Goal: Task Accomplishment & Management: Complete application form

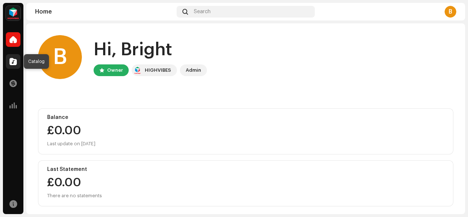
click at [16, 58] on span at bounding box center [13, 61] width 7 height 6
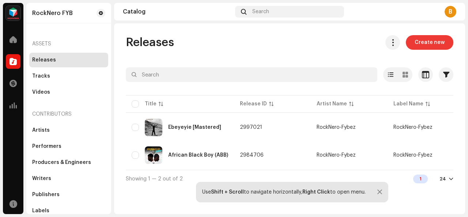
click at [430, 40] on span "Create new" at bounding box center [429, 42] width 30 height 15
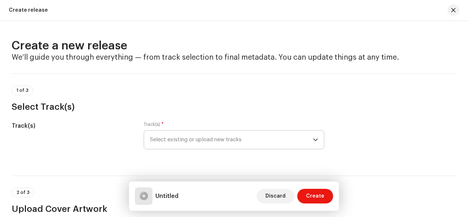
click at [313, 139] on icon "dropdown trigger" at bounding box center [315, 139] width 5 height 5
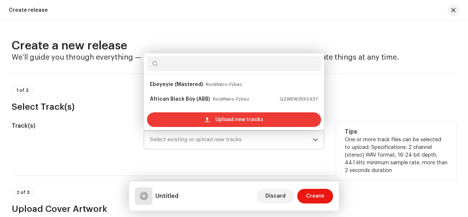
click at [270, 114] on div "Upload new tracks" at bounding box center [234, 119] width 174 height 15
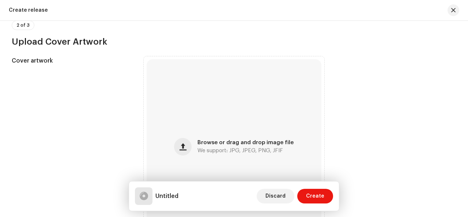
scroll to position [234, 0]
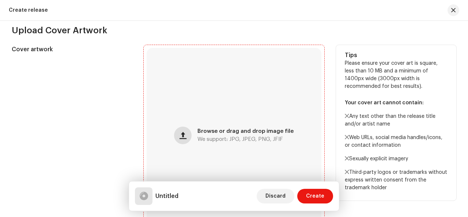
click at [190, 137] on button "button" at bounding box center [183, 135] width 18 height 18
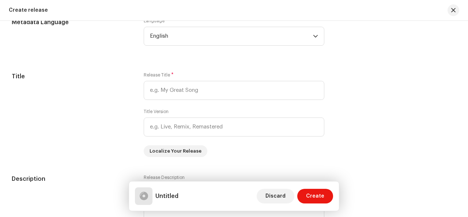
scroll to position [614, 0]
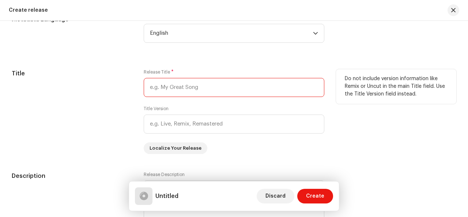
click at [253, 86] on input "text" at bounding box center [234, 87] width 181 height 19
type input "Break up to hospital"
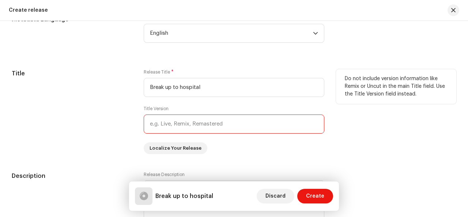
click at [200, 127] on input "text" at bounding box center [234, 123] width 181 height 19
type input "mastered"
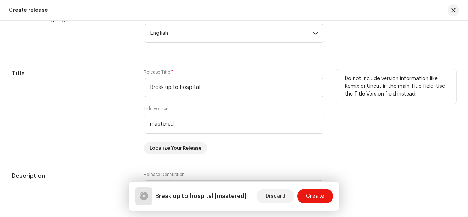
click at [243, 149] on div "Release Title * Break up to hospital Title Version mastered Localize Your Relea…" at bounding box center [234, 111] width 181 height 85
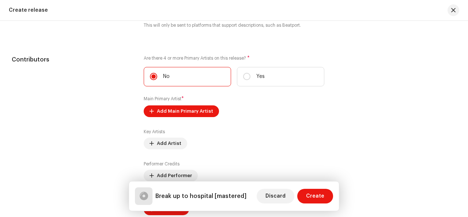
scroll to position [833, 0]
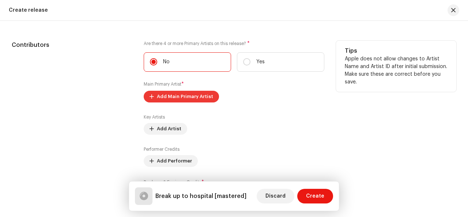
click at [182, 95] on span "Add Main Primary Artist" at bounding box center [185, 96] width 56 height 15
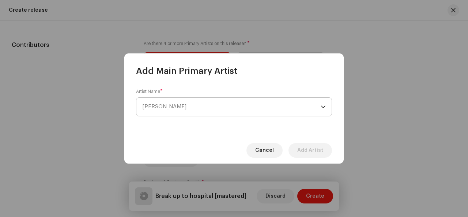
click at [192, 106] on span "[PERSON_NAME]" at bounding box center [231, 107] width 178 height 18
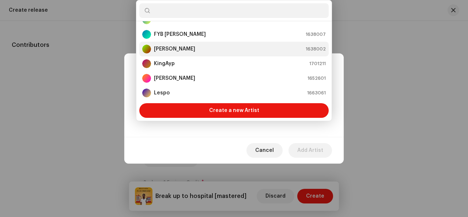
scroll to position [26, 0]
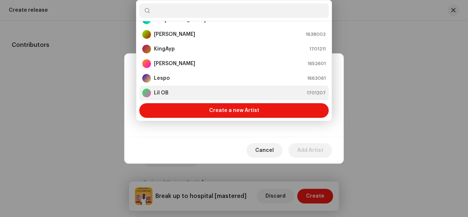
click at [216, 95] on div "Lil OB 1701207" at bounding box center [233, 92] width 183 height 9
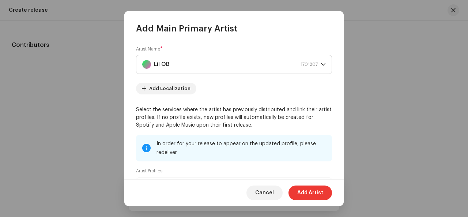
click at [308, 191] on span "Add Artist" at bounding box center [310, 192] width 26 height 15
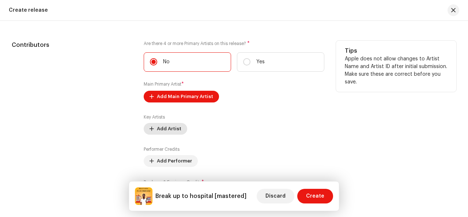
click at [172, 130] on span "Add Artist" at bounding box center [169, 128] width 24 height 15
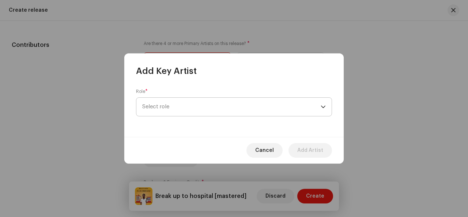
click at [177, 109] on span "Select role" at bounding box center [231, 107] width 178 height 18
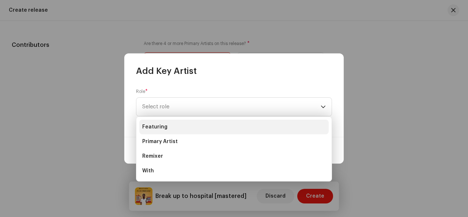
click at [173, 129] on li "Featuring" at bounding box center [233, 127] width 189 height 15
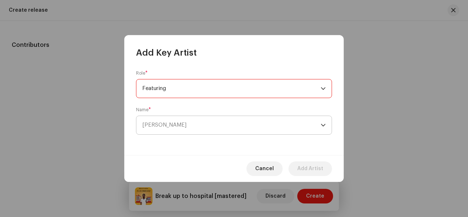
click at [184, 126] on span "[PERSON_NAME]" at bounding box center [231, 125] width 178 height 18
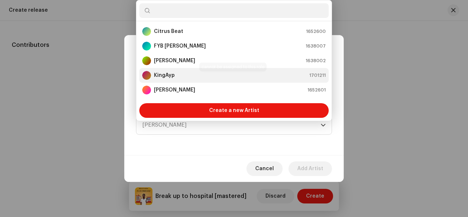
scroll to position [12, 0]
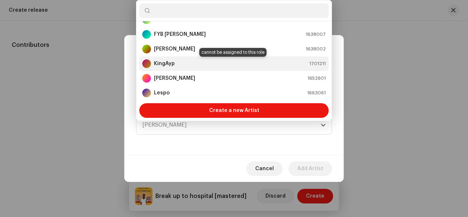
click at [174, 60] on div "KingAyp 1701211" at bounding box center [233, 63] width 183 height 9
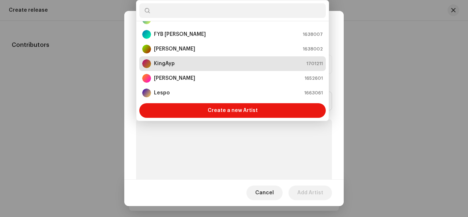
click at [224, 153] on p-skeleton at bounding box center [234, 219] width 196 height 200
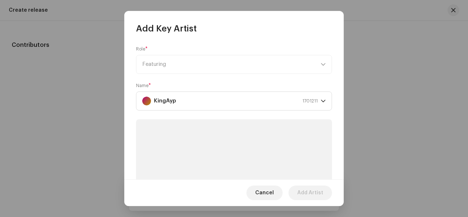
click at [329, 118] on form "Role * Featuring Name * KingAyp 1701211" at bounding box center [234, 182] width 196 height 273
click at [322, 101] on icon "dropdown trigger" at bounding box center [323, 100] width 5 height 5
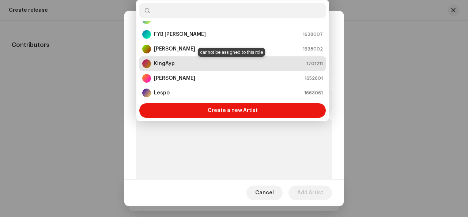
click at [284, 62] on div "KingAyp 1701211" at bounding box center [232, 63] width 181 height 9
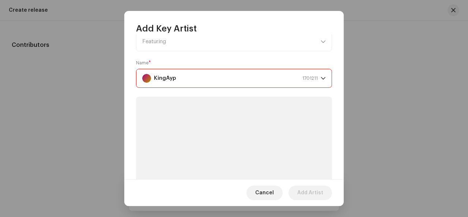
scroll to position [19, 0]
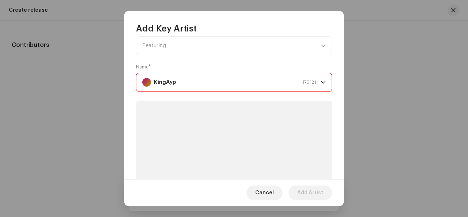
click at [340, 98] on div "Role * Featuring Name * KingAyp 1701211" at bounding box center [233, 106] width 219 height 145
click at [267, 192] on span "Cancel" at bounding box center [264, 192] width 19 height 15
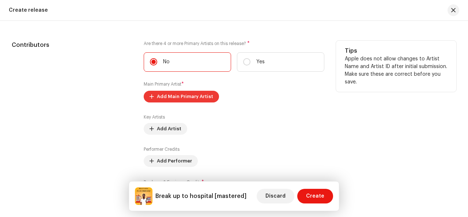
click at [181, 96] on span "Add Main Primary Artist" at bounding box center [185, 96] width 56 height 15
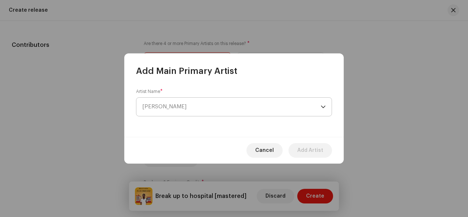
click at [220, 113] on span "[PERSON_NAME]" at bounding box center [231, 107] width 178 height 18
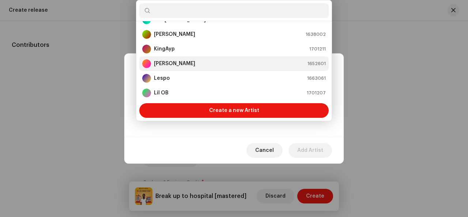
scroll to position [41, 0]
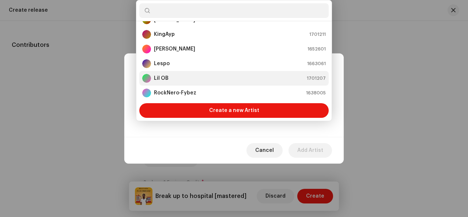
click at [199, 76] on div "Lil OB 1701207" at bounding box center [233, 78] width 183 height 9
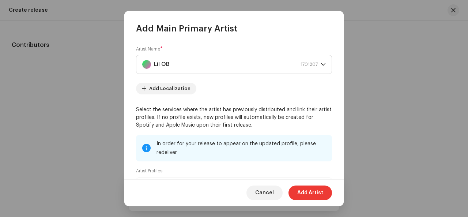
click at [307, 192] on span "Add Artist" at bounding box center [310, 192] width 26 height 15
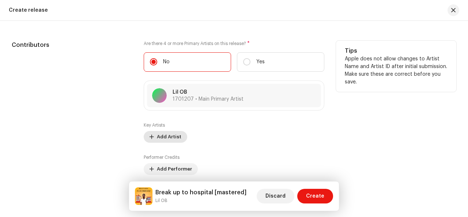
click at [170, 135] on span "Add Artist" at bounding box center [169, 136] width 24 height 15
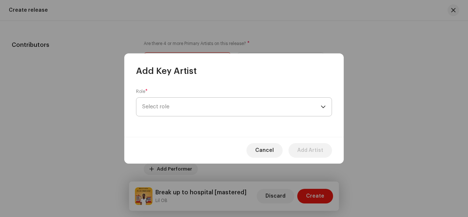
click at [188, 110] on span "Select role" at bounding box center [231, 107] width 178 height 18
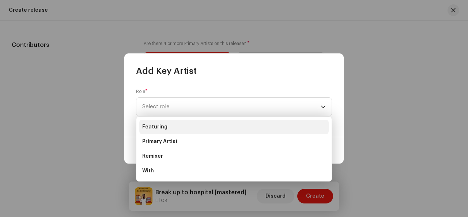
click at [182, 129] on li "Featuring" at bounding box center [233, 127] width 189 height 15
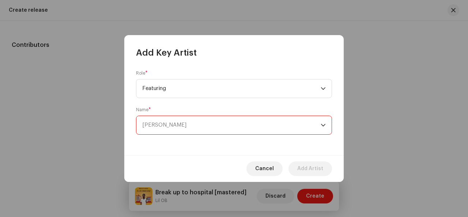
click at [220, 127] on span "[PERSON_NAME]" at bounding box center [231, 125] width 178 height 18
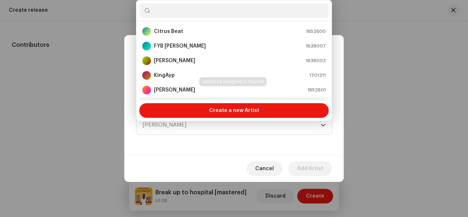
scroll to position [12, 0]
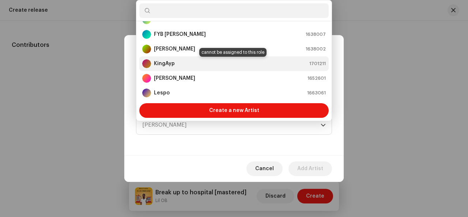
click at [211, 63] on div "KingAyp 1701211" at bounding box center [233, 63] width 183 height 9
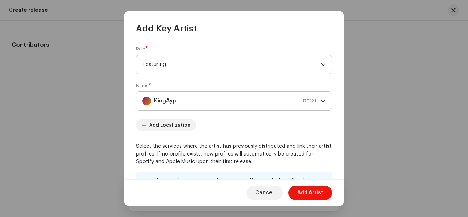
click at [321, 102] on icon "dropdown trigger" at bounding box center [323, 100] width 5 height 5
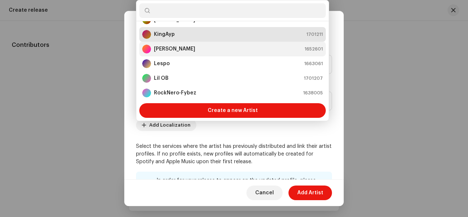
scroll to position [56, 0]
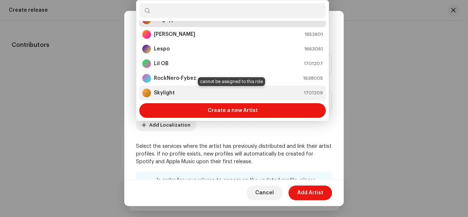
click at [276, 94] on div "Skylight 1701209" at bounding box center [232, 92] width 181 height 9
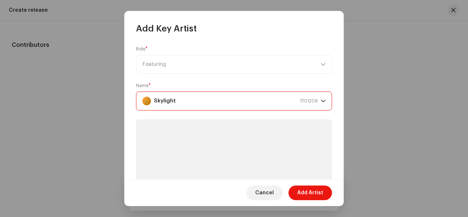
scroll to position [47, 0]
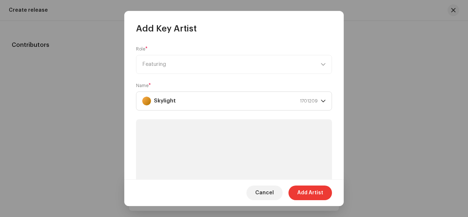
click at [317, 190] on span "Add Artist" at bounding box center [310, 192] width 26 height 15
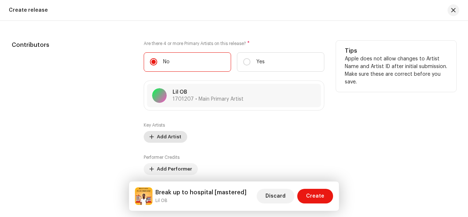
click at [165, 136] on span "Add Artist" at bounding box center [169, 136] width 24 height 15
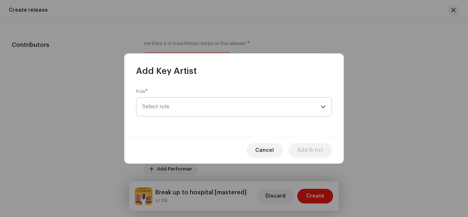
click at [217, 106] on span "Select role" at bounding box center [231, 107] width 178 height 18
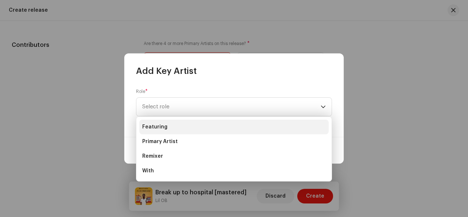
click at [200, 122] on li "Featuring" at bounding box center [233, 127] width 189 height 15
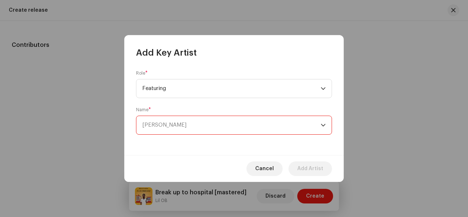
click at [196, 127] on span "[PERSON_NAME]" at bounding box center [231, 125] width 178 height 18
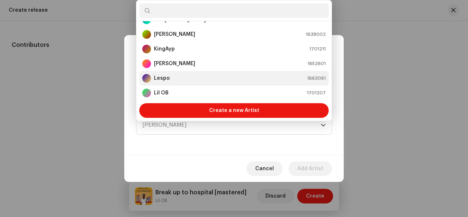
scroll to position [70, 0]
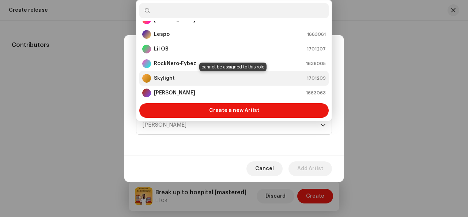
click at [210, 79] on div "Skylight 1701209" at bounding box center [233, 78] width 183 height 9
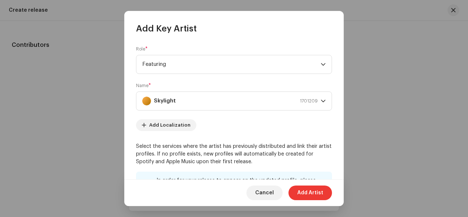
click at [317, 195] on span "Add Artist" at bounding box center [310, 192] width 26 height 15
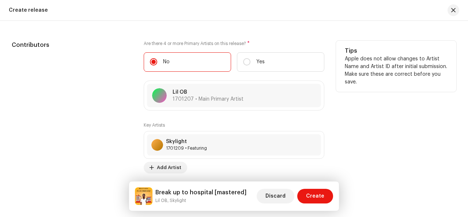
click at [298, 167] on div "Key Artists Skylight 1701209 • Featuring No selected item Add Artist" at bounding box center [234, 147] width 181 height 51
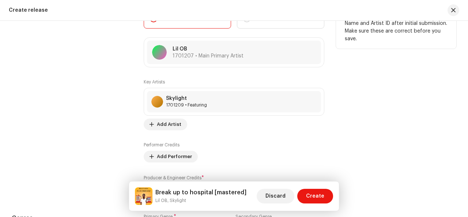
scroll to position [877, 0]
click at [183, 157] on span "Add Performer" at bounding box center [174, 155] width 35 height 15
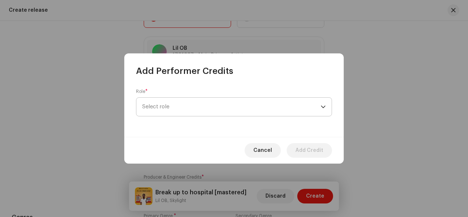
click at [200, 110] on span "Select role" at bounding box center [231, 107] width 178 height 18
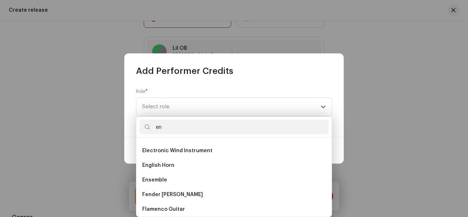
scroll to position [56, 0]
type input "e"
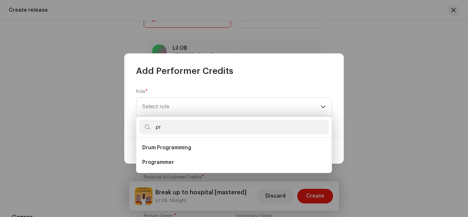
type input "p"
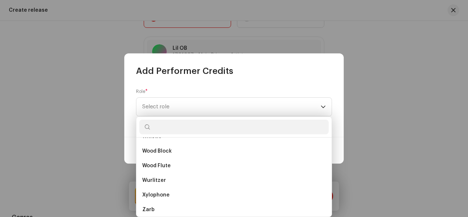
scroll to position [5307, 0]
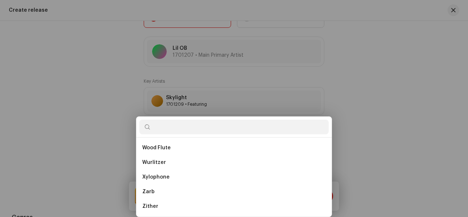
click at [365, 41] on div "Add Performer Credits Role * Select role Cancel Add Credit" at bounding box center [234, 108] width 468 height 217
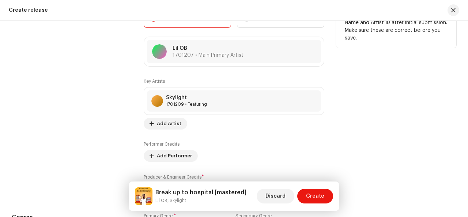
click at [235, 172] on div "Key Artists Skylight 1701209 • Featuring No selected item Add Artist Performer …" at bounding box center [234, 136] width 181 height 117
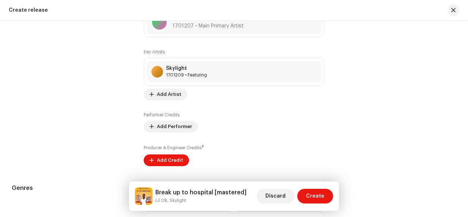
scroll to position [921, 0]
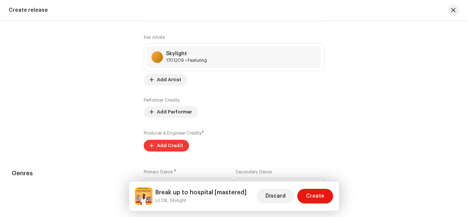
click at [177, 146] on span "Add Credit" at bounding box center [170, 145] width 26 height 15
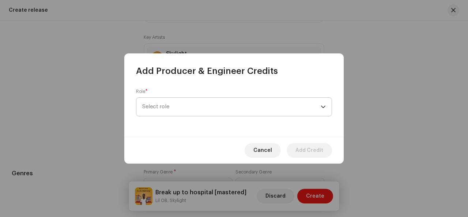
click at [198, 108] on span "Select role" at bounding box center [231, 107] width 178 height 18
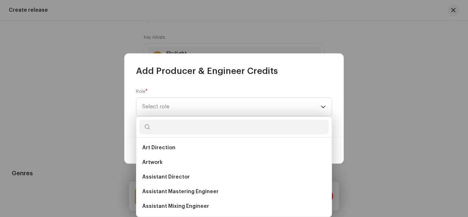
type input "i"
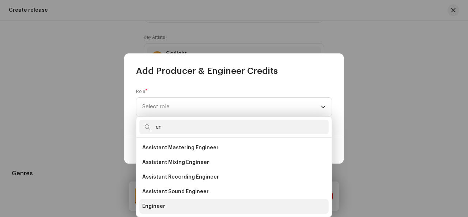
type input "en"
click at [159, 203] on span "Engineer" at bounding box center [153, 205] width 23 height 7
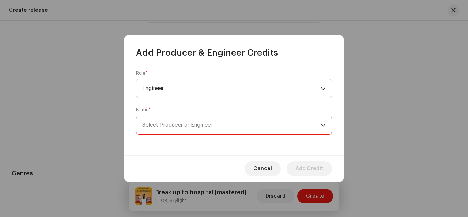
click at [178, 127] on span "Select Producer or Engineer" at bounding box center [177, 124] width 70 height 5
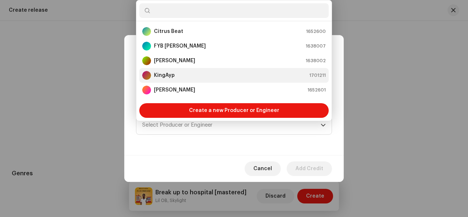
click at [189, 74] on div "KingAyp 1701211" at bounding box center [233, 75] width 183 height 9
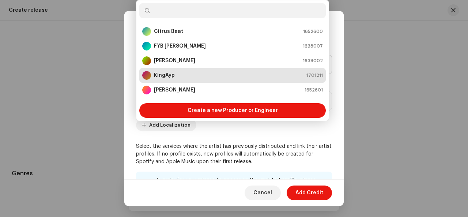
click at [294, 161] on p "Select the services where the artist has previously distributed and link their …" at bounding box center [234, 154] width 196 height 23
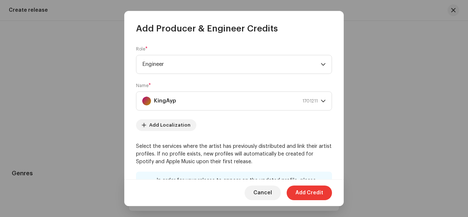
click at [309, 193] on span "Add Credit" at bounding box center [309, 192] width 28 height 15
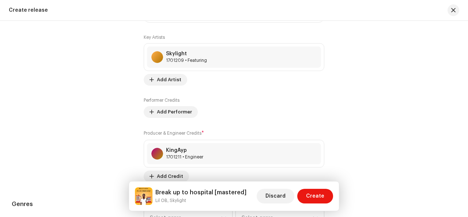
click at [258, 176] on div "Producer & Engineer Credits * KingAyp 1701211 • Engineer Add Credit" at bounding box center [234, 155] width 181 height 53
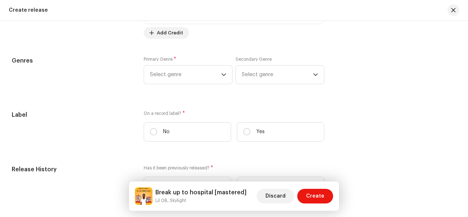
scroll to position [1067, 0]
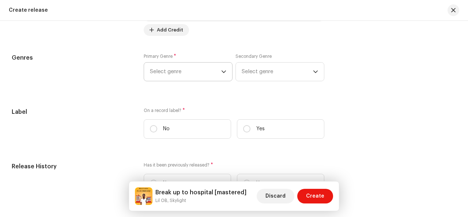
click at [222, 70] on icon "dropdown trigger" at bounding box center [223, 71] width 5 height 5
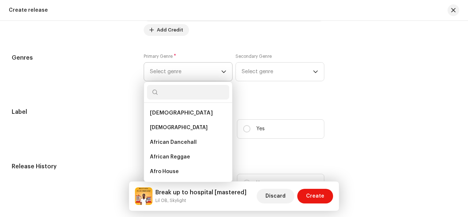
click at [222, 70] on icon "dropdown trigger" at bounding box center [223, 71] width 5 height 5
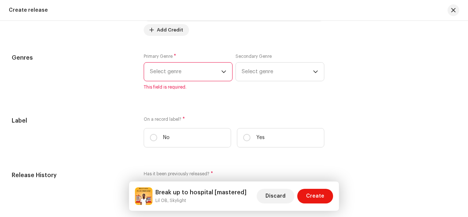
click at [222, 70] on icon "dropdown trigger" at bounding box center [223, 71] width 5 height 5
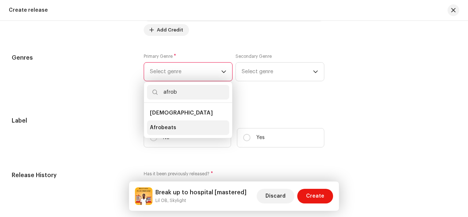
type input "afrob"
click at [177, 127] on li "Afrobeats" at bounding box center [188, 127] width 82 height 15
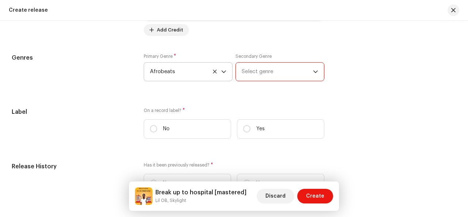
click at [271, 70] on span "Select genre" at bounding box center [277, 71] width 71 height 18
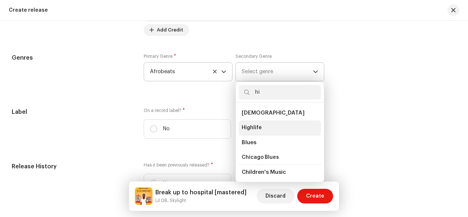
type input "hi"
click at [262, 125] on li "Highlife" at bounding box center [280, 127] width 82 height 15
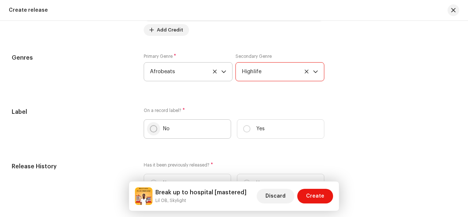
click at [154, 130] on input "No" at bounding box center [153, 128] width 7 height 7
radio input "true"
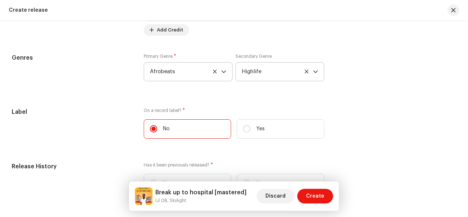
click at [243, 125] on input "Yes" at bounding box center [246, 128] width 7 height 7
radio input "true"
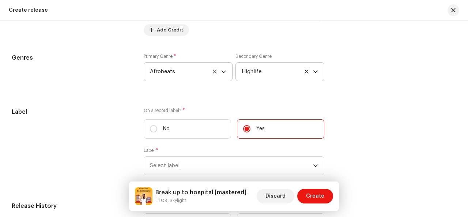
click at [150, 125] on input "No" at bounding box center [153, 128] width 7 height 7
radio input "true"
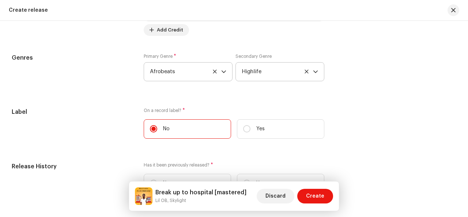
click at [243, 125] on input "Yes" at bounding box center [246, 128] width 7 height 7
radio input "true"
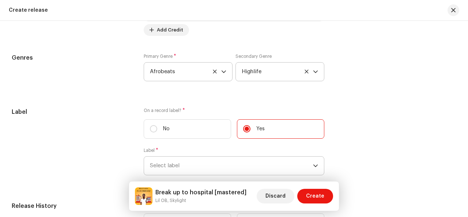
click at [222, 162] on span "Select label" at bounding box center [231, 165] width 163 height 18
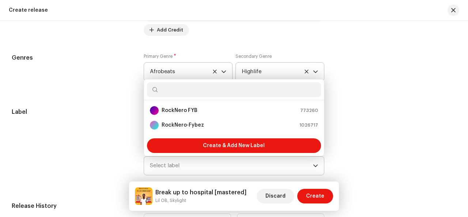
click at [222, 162] on span "Select label" at bounding box center [231, 165] width 163 height 18
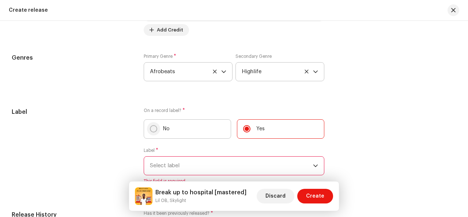
click at [152, 128] on input "No" at bounding box center [153, 128] width 7 height 7
radio input "true"
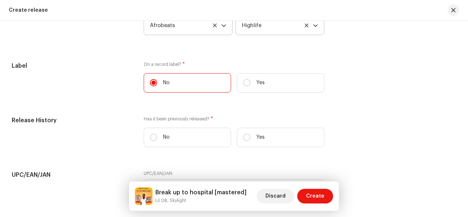
scroll to position [1126, 0]
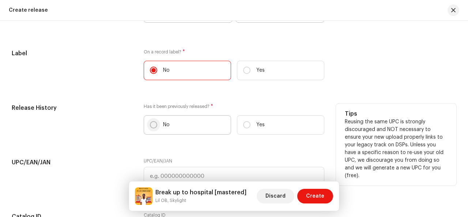
click at [150, 125] on input "No" at bounding box center [153, 124] width 7 height 7
radio input "true"
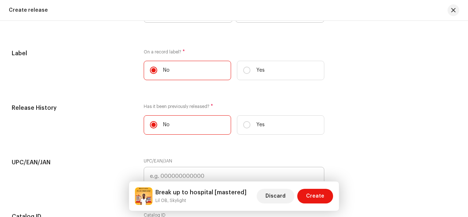
click at [243, 121] on input "Yes" at bounding box center [246, 124] width 7 height 7
radio input "true"
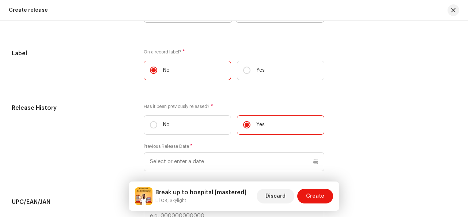
click at [150, 121] on input "No" at bounding box center [153, 124] width 7 height 7
radio input "true"
click at [243, 121] on input "Yes" at bounding box center [246, 124] width 7 height 7
radio input "true"
click at [150, 121] on input "No" at bounding box center [153, 124] width 7 height 7
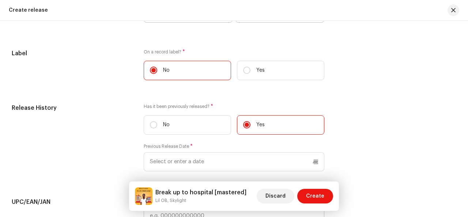
radio input "true"
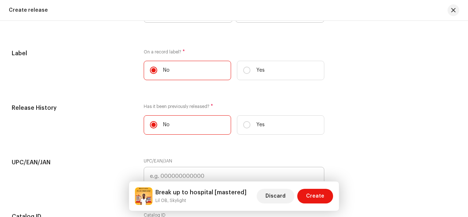
click at [243, 121] on input "Yes" at bounding box center [246, 124] width 7 height 7
radio input "true"
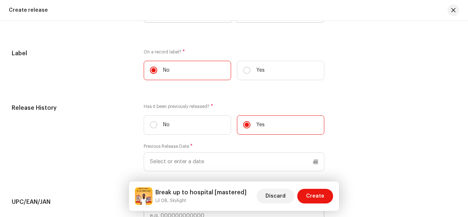
click at [150, 121] on input "No" at bounding box center [153, 124] width 7 height 7
radio input "true"
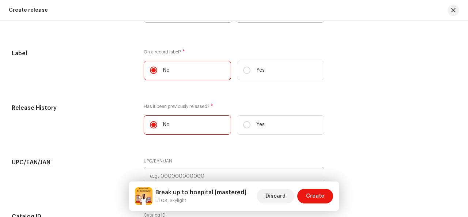
click at [243, 121] on input "Yes" at bounding box center [246, 124] width 7 height 7
radio input "true"
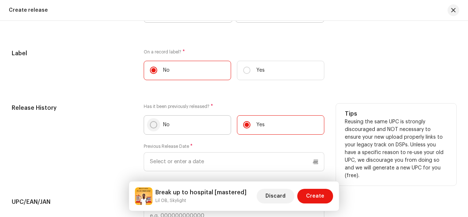
click at [154, 124] on input "No" at bounding box center [153, 124] width 7 height 7
radio input "true"
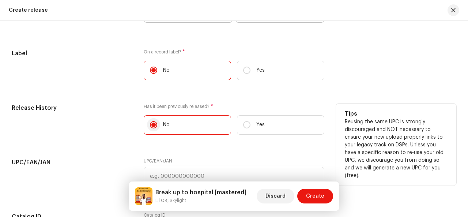
click at [243, 121] on input "Yes" at bounding box center [246, 124] width 7 height 7
radio input "true"
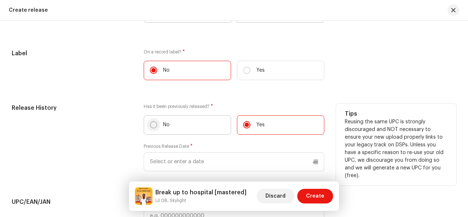
click at [150, 121] on input "No" at bounding box center [153, 124] width 7 height 7
radio input "true"
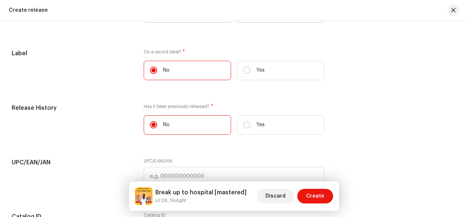
click at [71, 167] on div "UPC/EAN/JAN" at bounding box center [72, 176] width 120 height 37
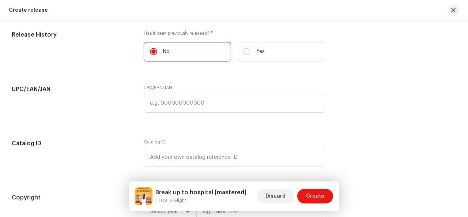
scroll to position [1213, 0]
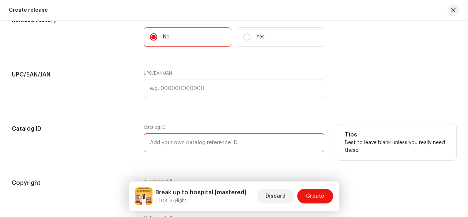
click at [254, 147] on input "text" at bounding box center [234, 142] width 181 height 19
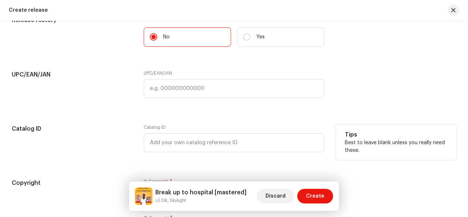
click at [259, 158] on div "Catalog ID" at bounding box center [234, 142] width 181 height 37
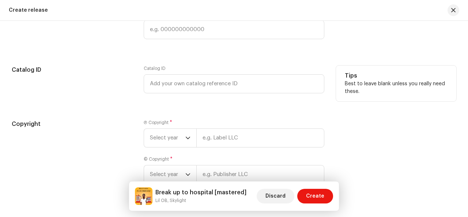
scroll to position [1287, 0]
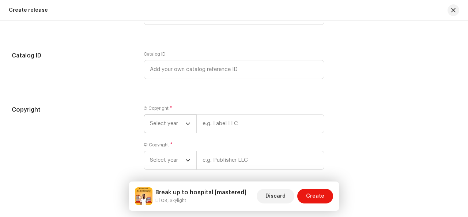
click at [185, 123] on icon "dropdown trigger" at bounding box center [187, 123] width 5 height 5
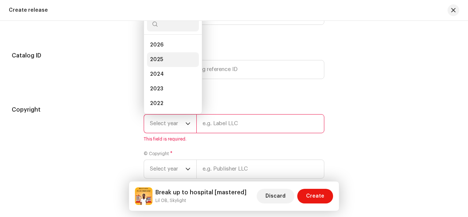
click at [159, 57] on span "2025" at bounding box center [156, 59] width 13 height 7
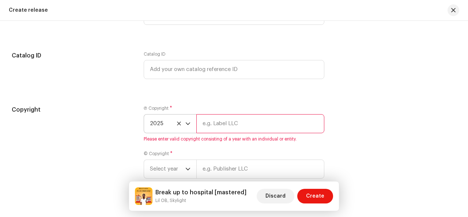
click at [230, 124] on input "text" at bounding box center [260, 123] width 128 height 19
type input "Lil OB"
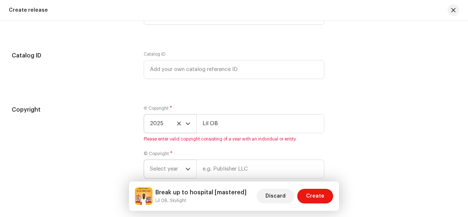
click at [186, 166] on div "dropdown trigger" at bounding box center [187, 169] width 5 height 18
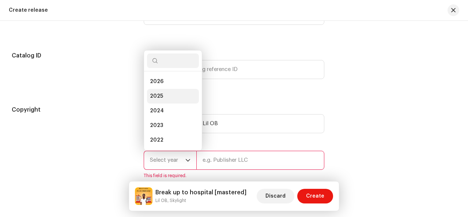
click at [158, 90] on li "2025" at bounding box center [173, 96] width 52 height 15
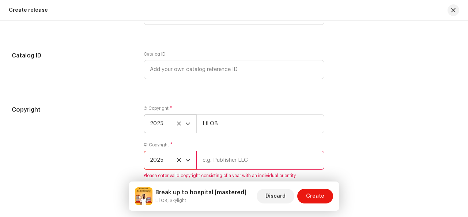
click at [230, 160] on input "text" at bounding box center [260, 160] width 128 height 19
type input "Lil OB"
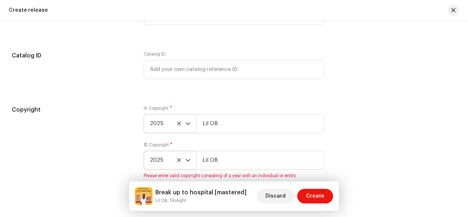
click at [306, 171] on div "Ⓟ Copyright * 2025 Lil OB © Copyright * 2025 Lil OB Please enter valid copyrigh…" at bounding box center [234, 146] width 181 height 82
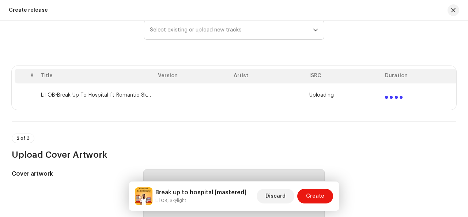
scroll to position [88, 0]
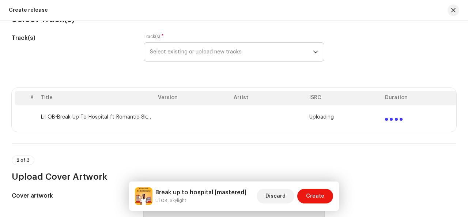
click at [382, 121] on td "Uploading" at bounding box center [344, 116] width 76 height 23
click at [381, 121] on td "Uploading" at bounding box center [344, 116] width 76 height 23
